Goal: Task Accomplishment & Management: Use online tool/utility

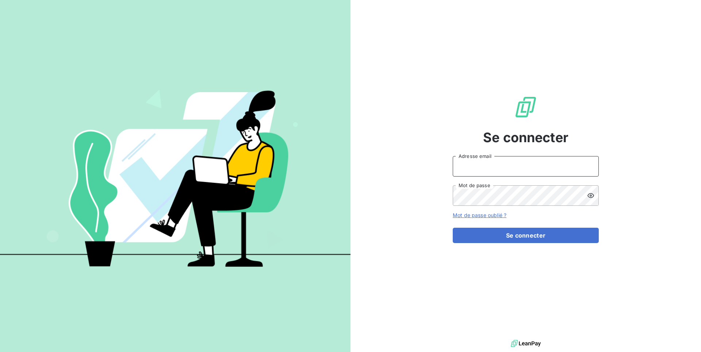
click at [490, 160] on input "Adresse email" at bounding box center [526, 166] width 146 height 20
type input "admin@jvd"
click at [453, 227] on button "Se connecter" at bounding box center [526, 234] width 146 height 15
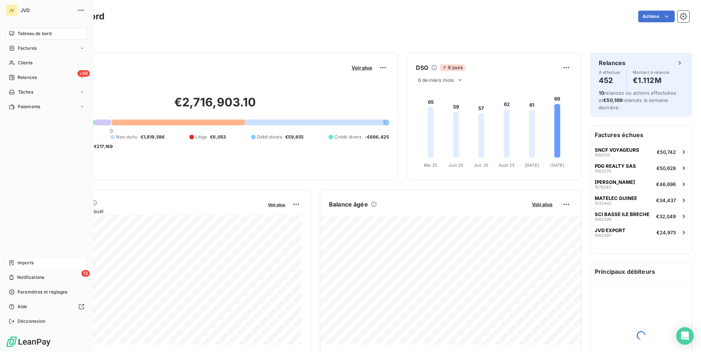
click at [18, 264] on span "Imports" at bounding box center [26, 262] width 16 height 7
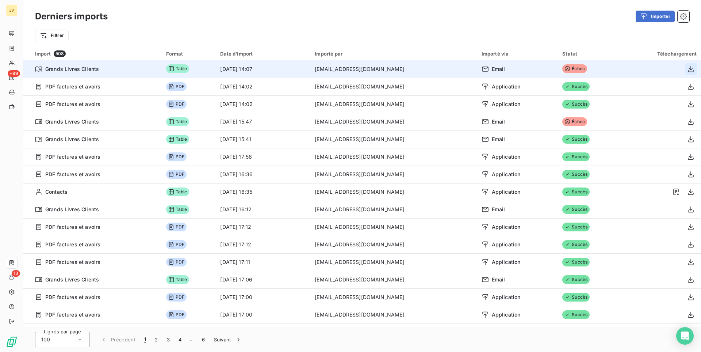
click at [690, 72] on icon "button" at bounding box center [691, 69] width 6 height 6
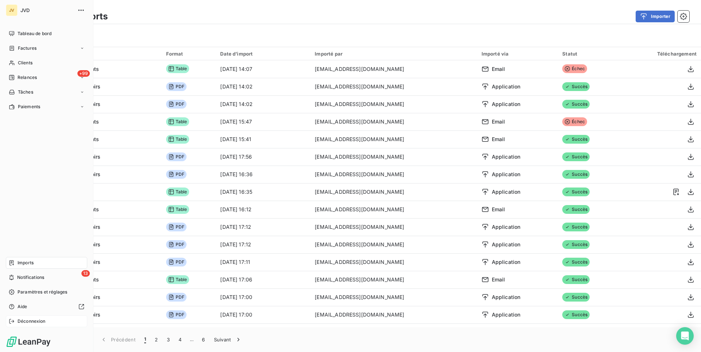
click at [40, 320] on span "Déconnexion" at bounding box center [32, 321] width 28 height 7
